Goal: Task Accomplishment & Management: Manage account settings

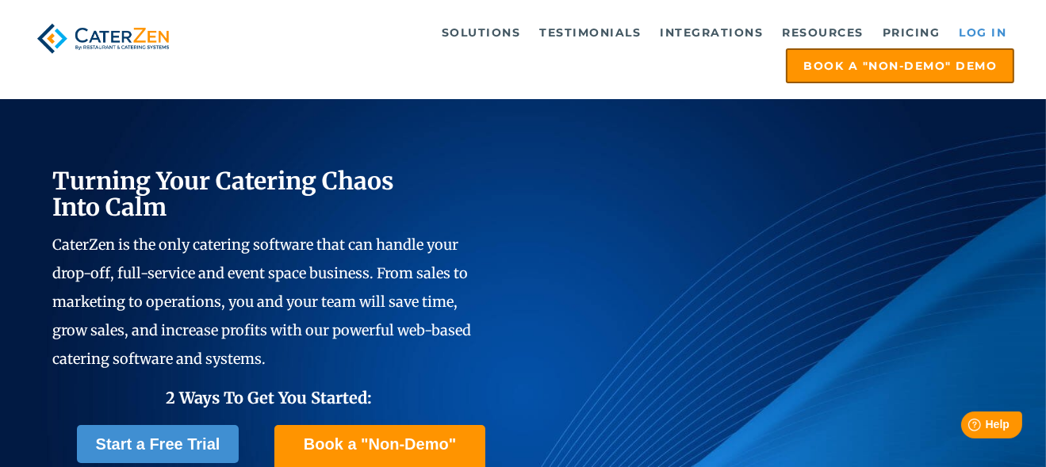
click at [988, 25] on link "Log in" at bounding box center [982, 33] width 63 height 32
click at [1004, 22] on link "Log in" at bounding box center [982, 33] width 63 height 32
click at [970, 27] on link "Log in" at bounding box center [982, 33] width 63 height 32
click at [975, 27] on link "Log in" at bounding box center [982, 33] width 63 height 32
click at [971, 27] on link "Log in" at bounding box center [982, 33] width 63 height 32
